Goal: Navigation & Orientation: Find specific page/section

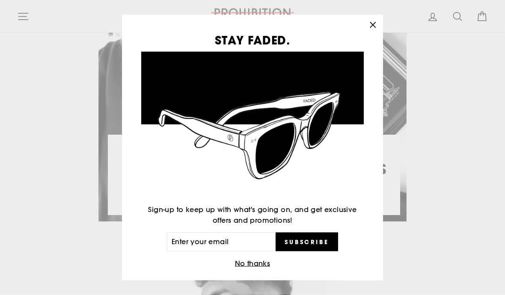
scroll to position [618, 0]
click at [373, 31] on icon "button" at bounding box center [373, 25] width 12 height 12
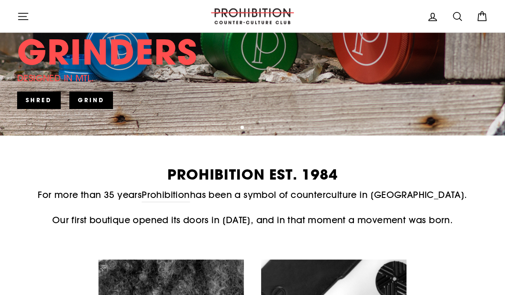
scroll to position [238, 0]
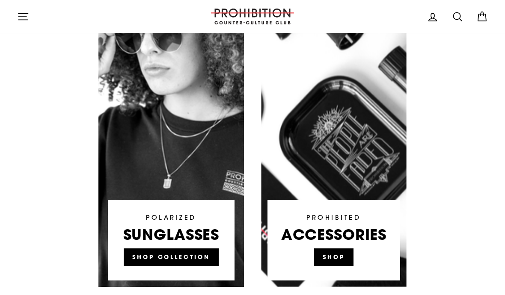
scroll to position [557, 0]
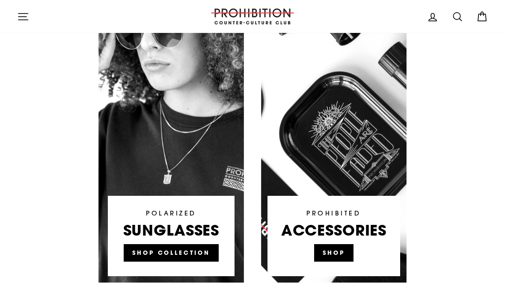
click at [345, 247] on link at bounding box center [334, 120] width 146 height 325
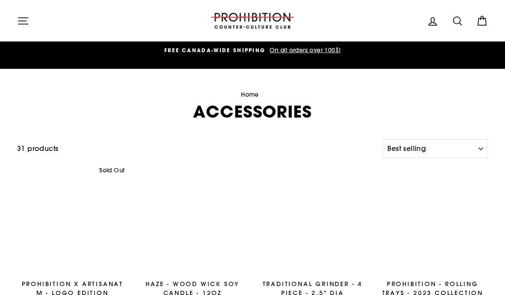
select select "best-selling"
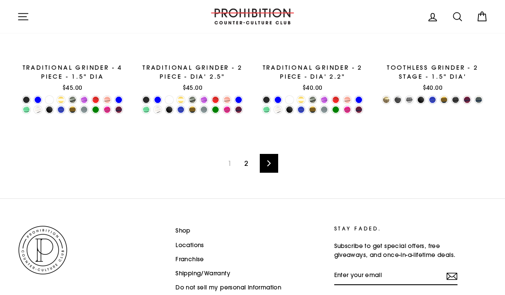
scroll to position [1282, 0]
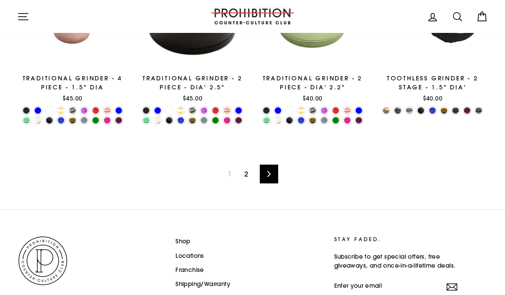
click at [190, 239] on link "Shop" at bounding box center [183, 242] width 15 height 13
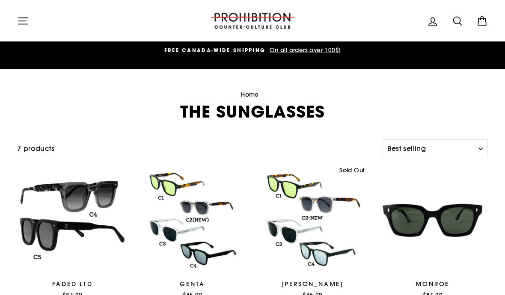
select select "best-selling"
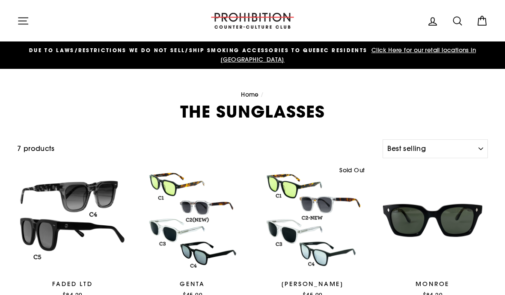
click at [482, 18] on icon at bounding box center [482, 21] width 8 height 7
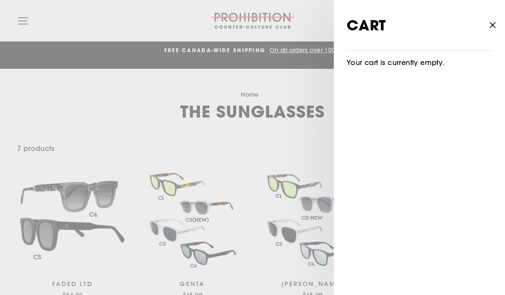
click at [303, 180] on main "Home / THE SUNGLASSES Filter 7 products Sort Sort Featured Best selling Alphabe…" at bounding box center [252, 297] width 505 height 456
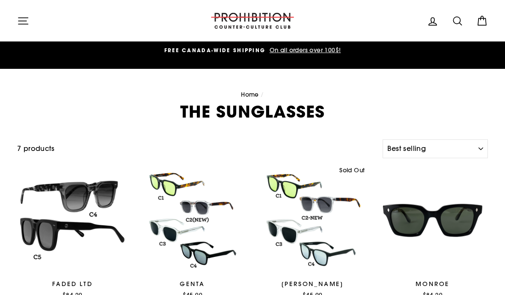
scroll to position [2, 0]
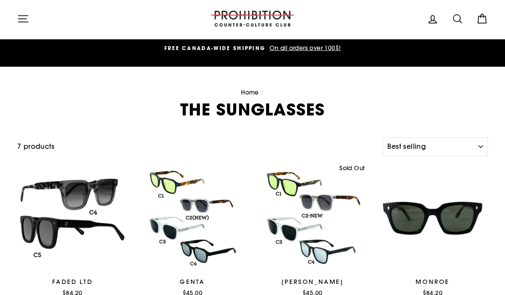
click at [36, 145] on div "7 products" at bounding box center [198, 146] width 363 height 11
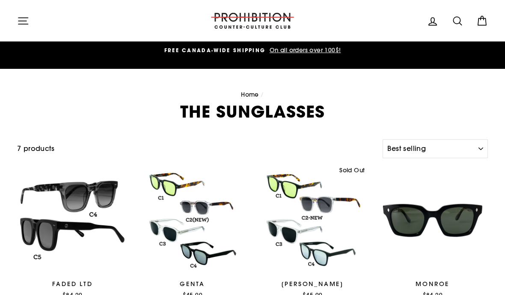
click at [24, 16] on icon "button" at bounding box center [23, 21] width 12 height 12
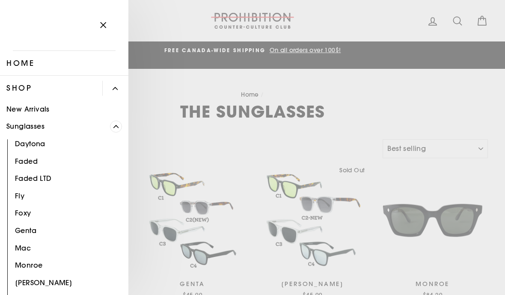
click at [114, 121] on span "Primary" at bounding box center [116, 127] width 12 height 12
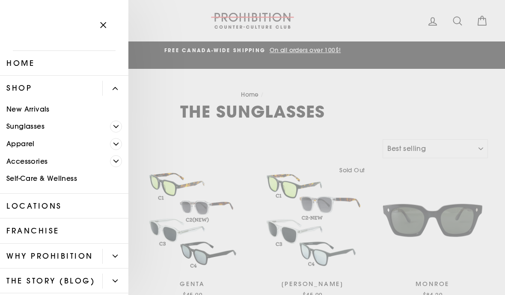
click at [52, 164] on link "Accessories" at bounding box center [55, 162] width 110 height 18
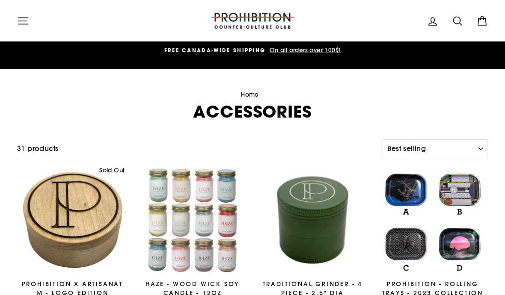
select select "best-selling"
